Goal: Task Accomplishment & Management: Complete application form

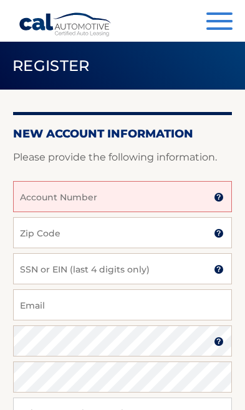
click at [147, 194] on input "Account Number" at bounding box center [122, 196] width 218 height 31
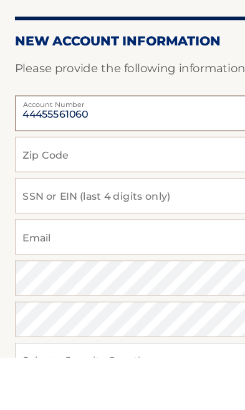
type input "44455561060"
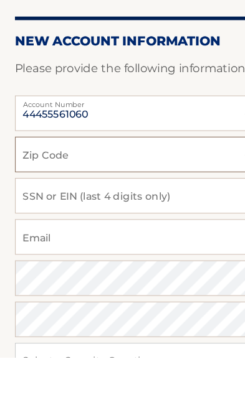
click at [98, 217] on input "Zip Code" at bounding box center [122, 232] width 218 height 31
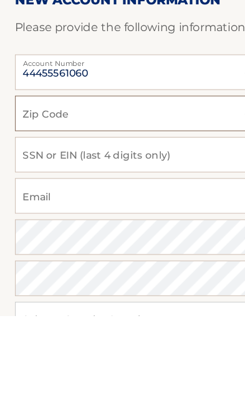
type input "44302"
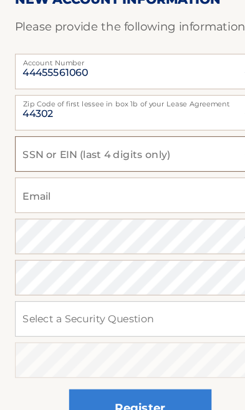
click at [101, 170] on input "SSN or EIN (last 4 digits only)" at bounding box center [122, 185] width 218 height 31
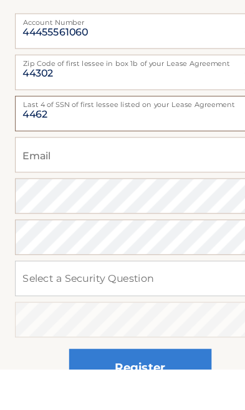
type input "4462"
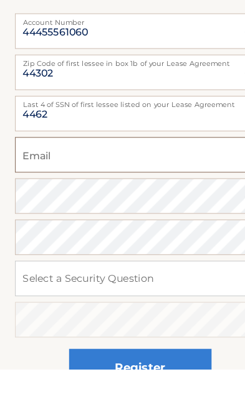
click at [78, 207] on input "Email" at bounding box center [122, 222] width 218 height 31
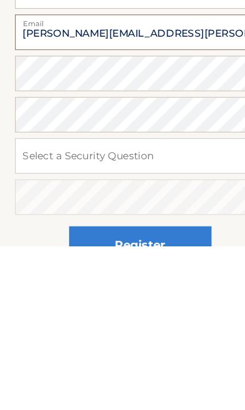
scroll to position [116, 0]
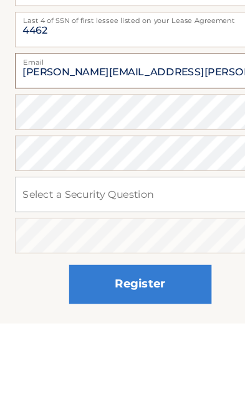
type input "[PERSON_NAME][EMAIL_ADDRESS][PERSON_NAME][DOMAIN_NAME]"
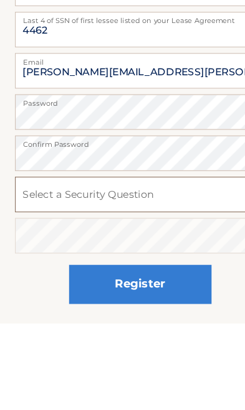
click at [85, 282] on select "Select a Security Question What was the name of your elementary school? What is…" at bounding box center [122, 297] width 218 height 31
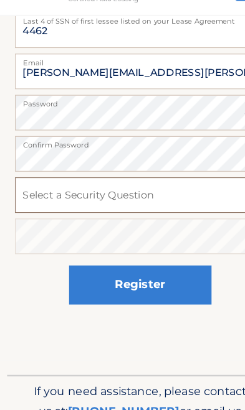
select select "4"
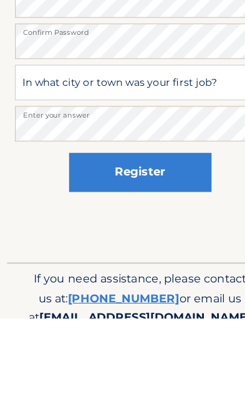
click at [144, 265] on button "Register" at bounding box center [122, 282] width 124 height 34
